Goal: Information Seeking & Learning: Find specific fact

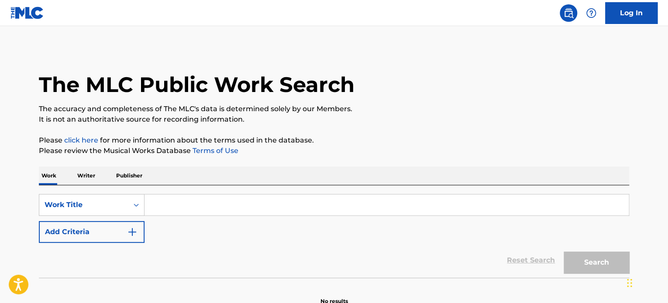
click at [159, 206] on input "Search Form" at bounding box center [387, 205] width 484 height 21
click at [126, 233] on button "Add Criteria" at bounding box center [92, 232] width 106 height 22
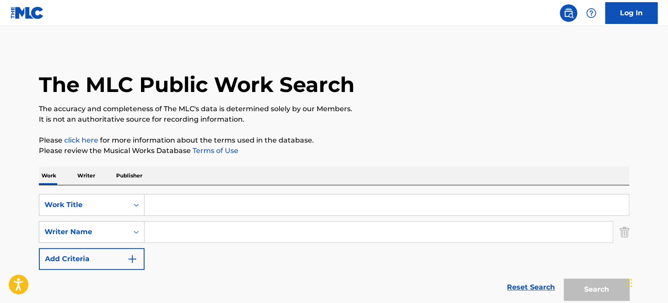
click at [158, 231] on input "Search Form" at bounding box center [379, 232] width 468 height 21
paste input "QZTBA2239804"
type input "QZTBA2239804"
click at [194, 209] on input "Search Form" at bounding box center [387, 205] width 484 height 21
paste input "Te Vas Amor"
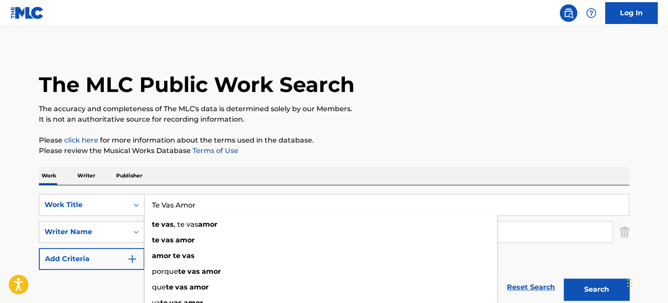
type input "Te Vas Amor"
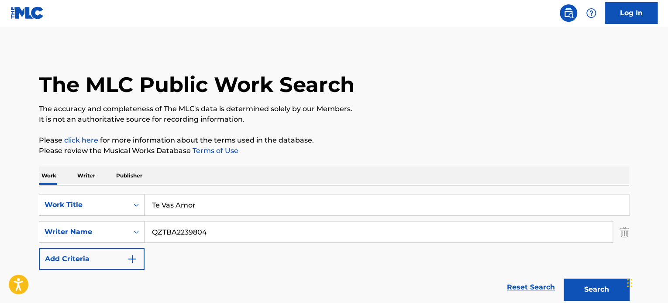
click at [344, 190] on div "SearchWithCriteriac26f9716-b9a9-489b-8cab-9091d8b329bf Work Title Te Vas Amor S…" at bounding box center [334, 246] width 590 height 120
drag, startPoint x: 244, startPoint y: 232, endPoint x: 81, endPoint y: 235, distance: 162.9
click at [81, 235] on div "SearchWithCriteriacc5d43a9-3944-4a3b-9d38-141422220981 Writer Name QZTBA2239804" at bounding box center [334, 232] width 590 height 22
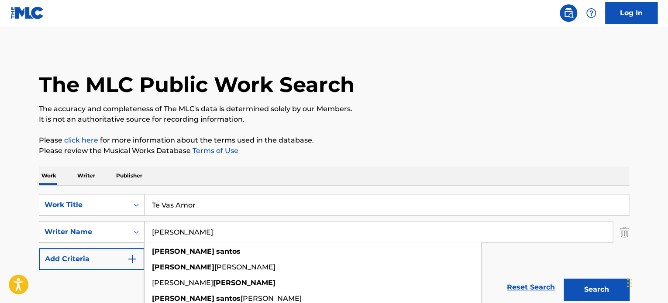
type input "[PERSON_NAME]"
click at [564, 279] on button "Search" at bounding box center [596, 290] width 65 height 22
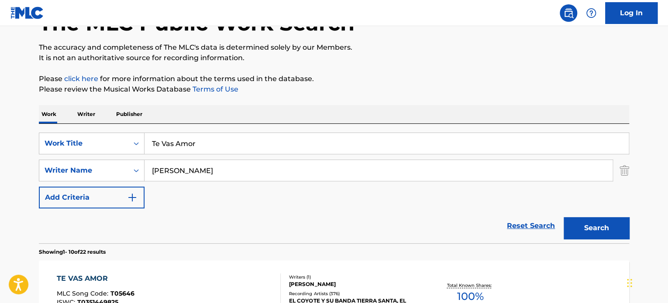
scroll to position [131, 0]
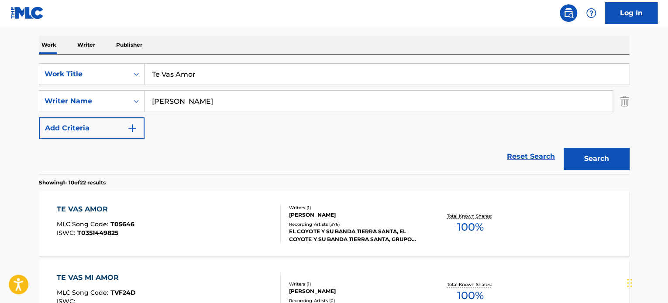
click at [196, 226] on div "TE VAS AMOR MLC Song Code : T05646 ISWC : T0351449825" at bounding box center [169, 223] width 224 height 39
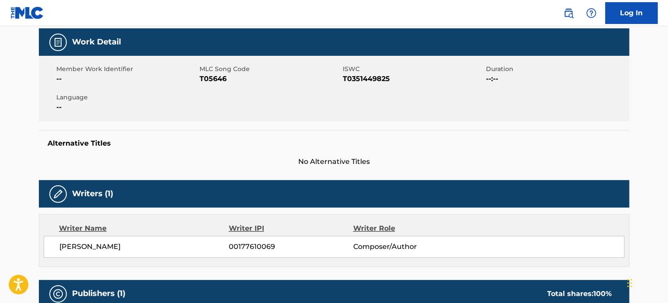
scroll to position [175, 0]
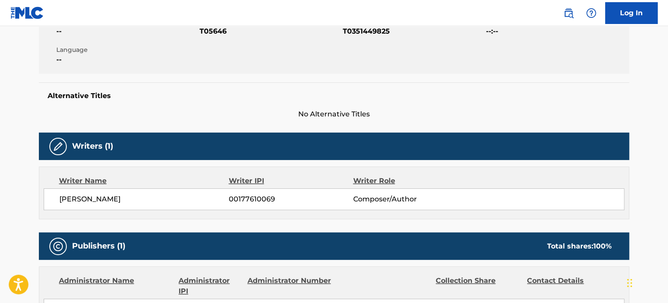
drag, startPoint x: 90, startPoint y: 200, endPoint x: 124, endPoint y: 200, distance: 33.2
click at [124, 200] on span "[PERSON_NAME]" at bounding box center [143, 199] width 169 height 10
copy span "[PERSON_NAME]"
